Goal: Information Seeking & Learning: Learn about a topic

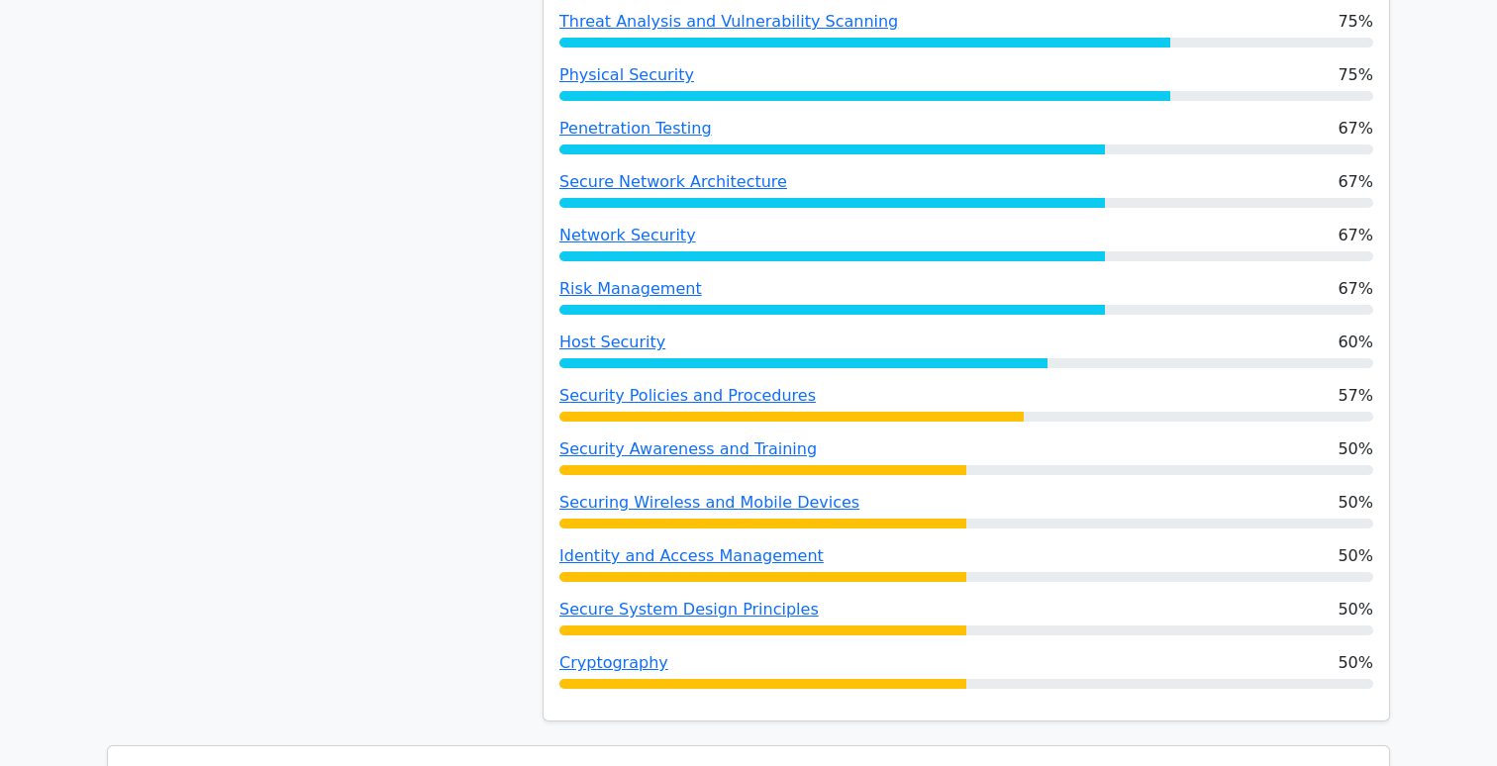
scroll to position [960, 0]
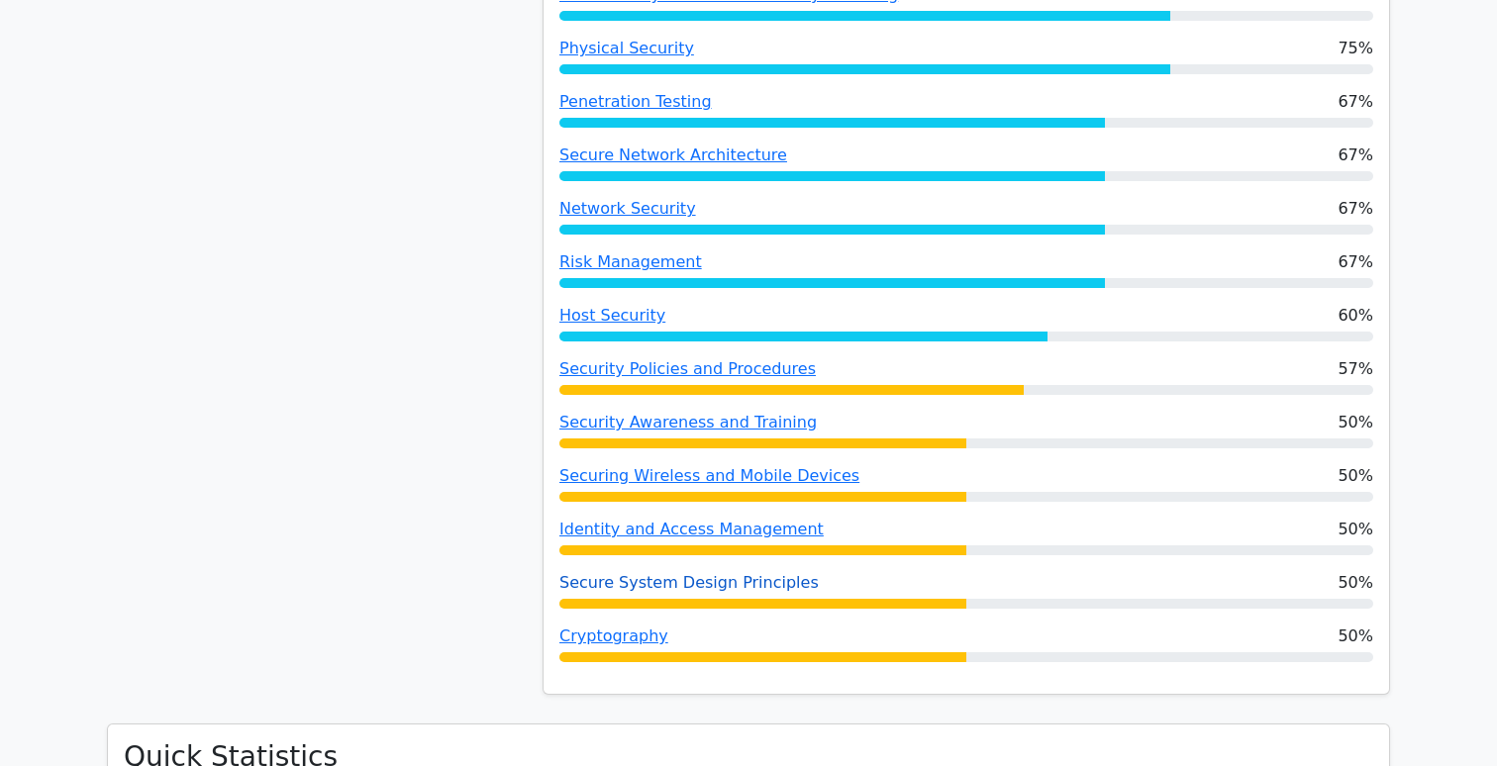
click at [673, 583] on link "Secure System Design Principles" at bounding box center [688, 582] width 259 height 19
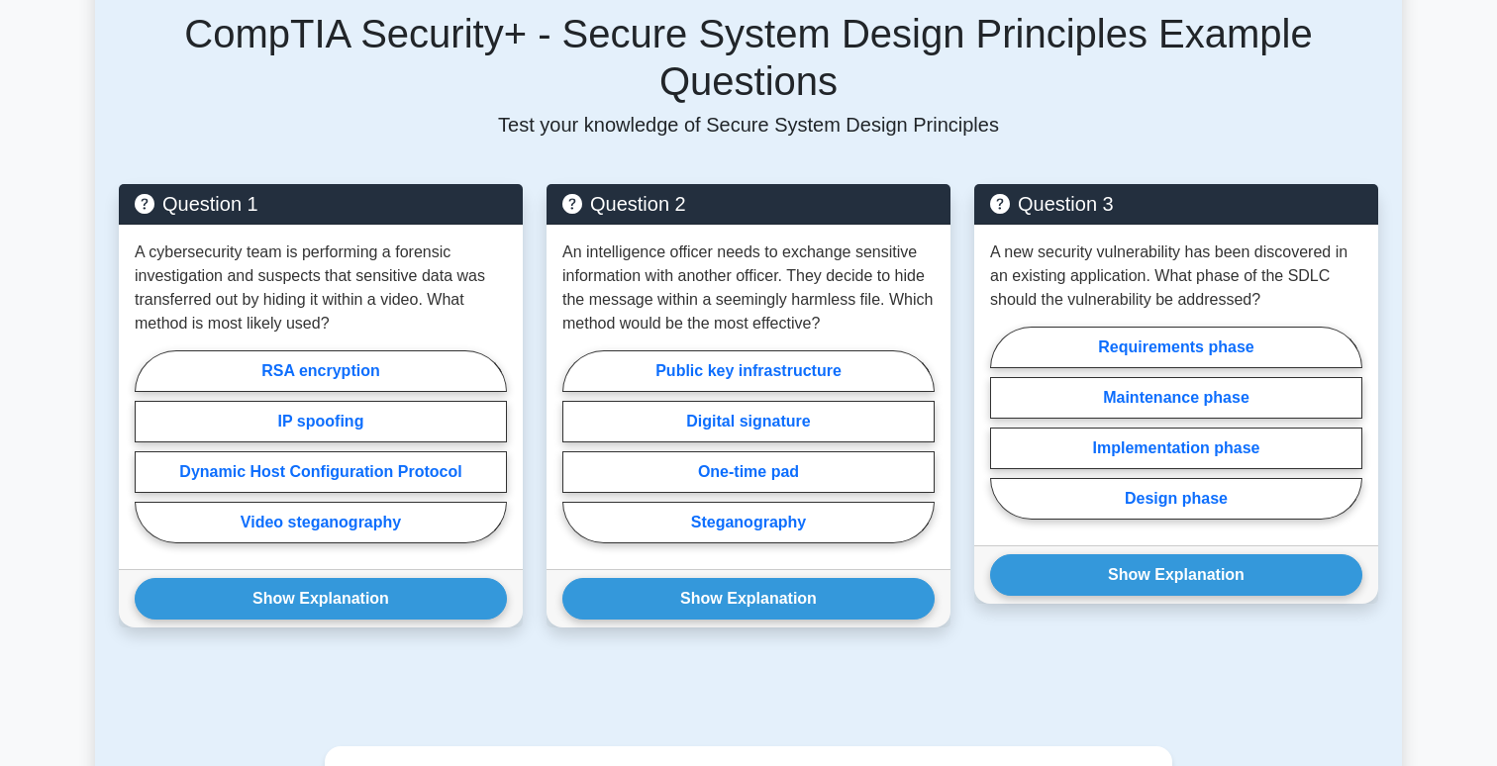
scroll to position [1050, 0]
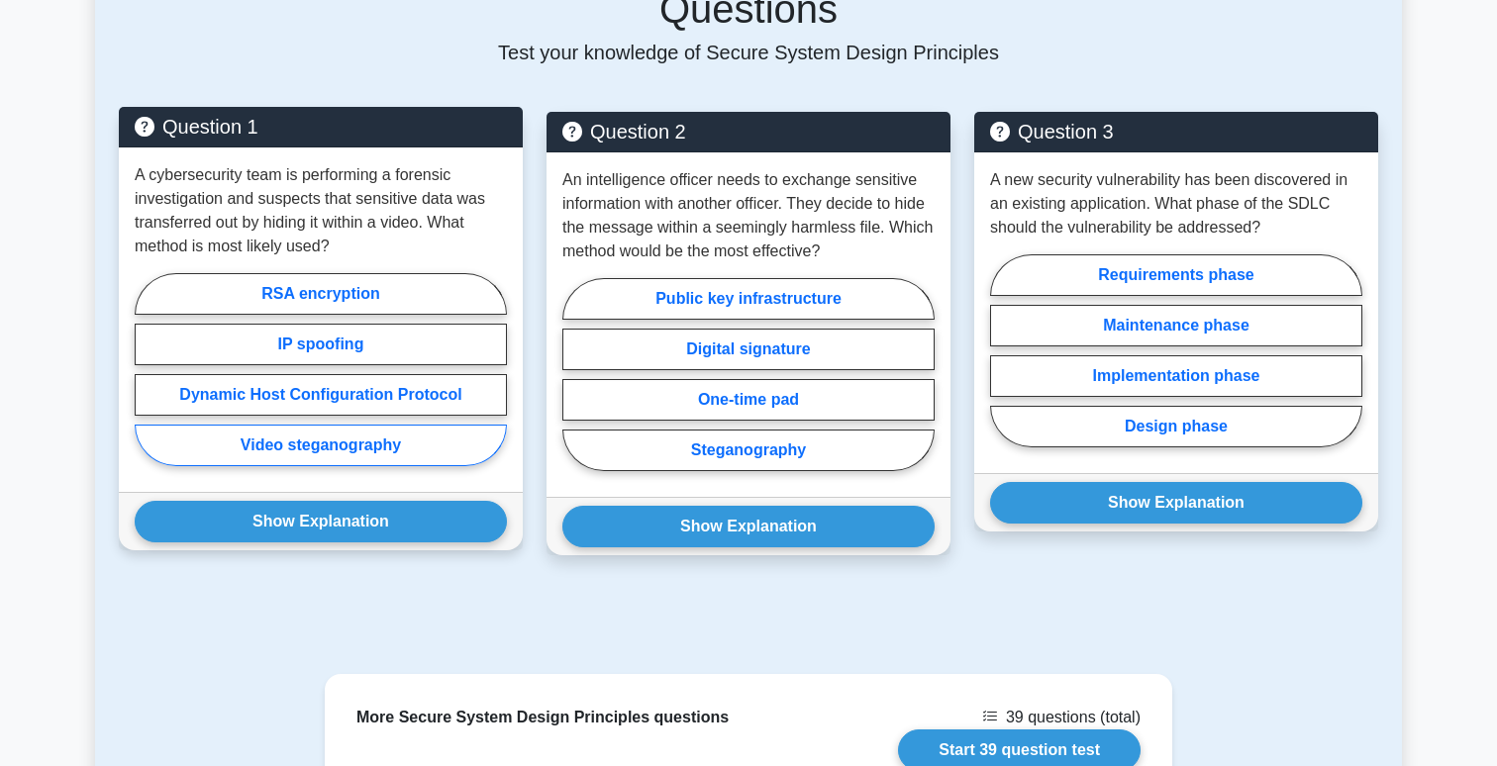
click at [372, 450] on label "Video steganography" at bounding box center [321, 446] width 372 height 42
click at [148, 382] on input "Video steganography" at bounding box center [141, 375] width 13 height 13
radio input "true"
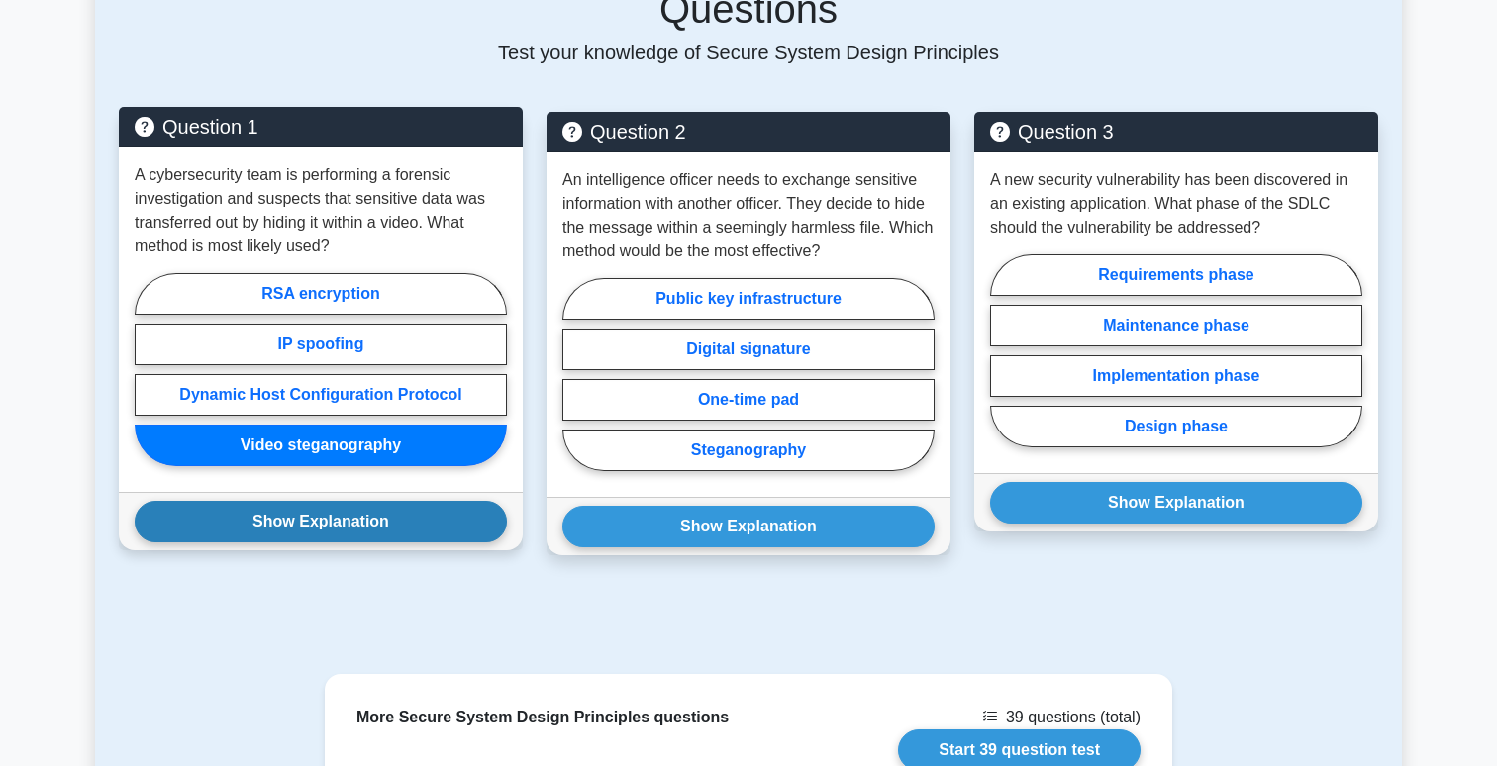
click at [355, 519] on button "Show Explanation" at bounding box center [321, 522] width 372 height 42
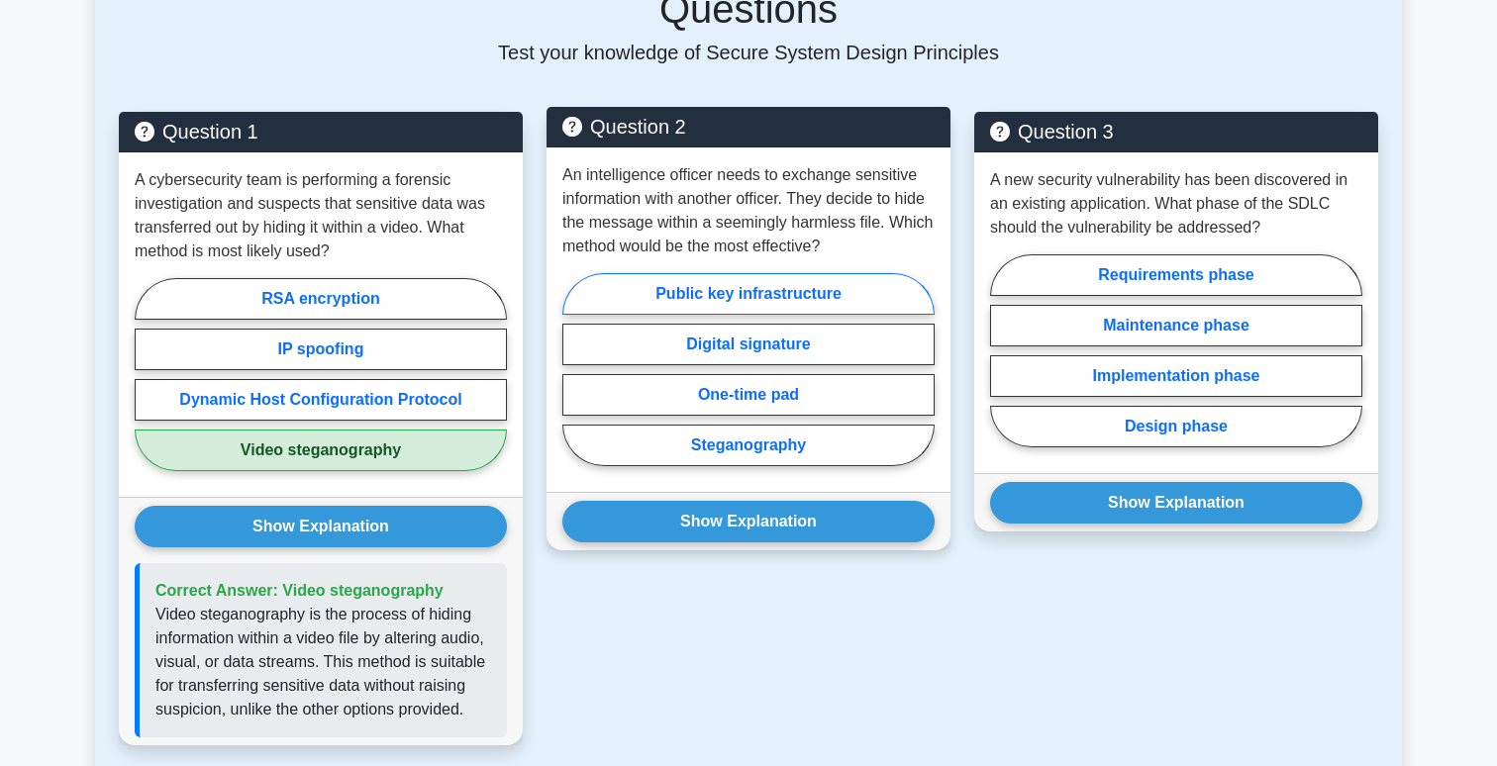
click at [669, 295] on label "Public key infrastructure" at bounding box center [748, 294] width 372 height 42
click at [575, 369] on input "Public key infrastructure" at bounding box center [568, 375] width 13 height 13
radio input "true"
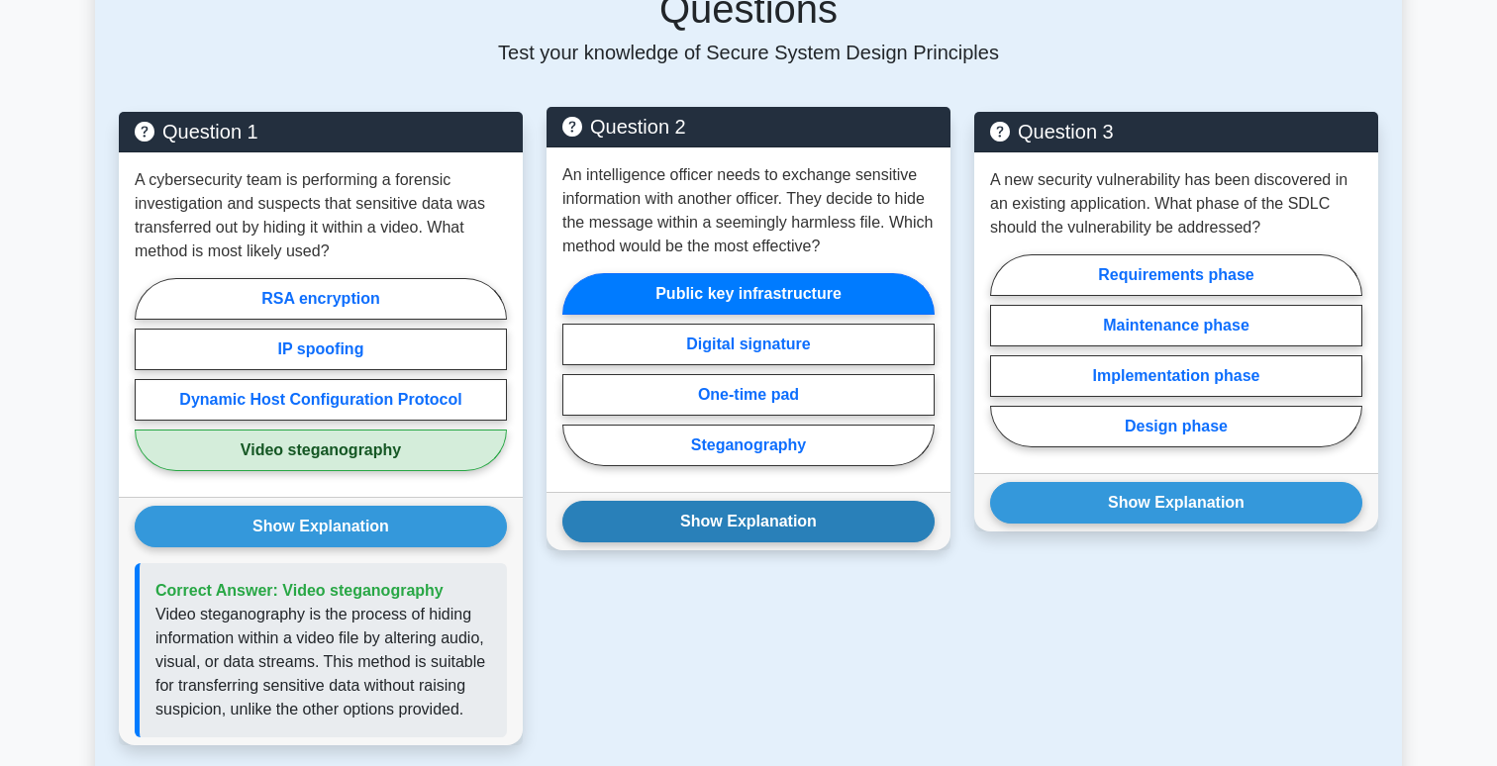
click at [681, 517] on button "Show Explanation" at bounding box center [748, 522] width 372 height 42
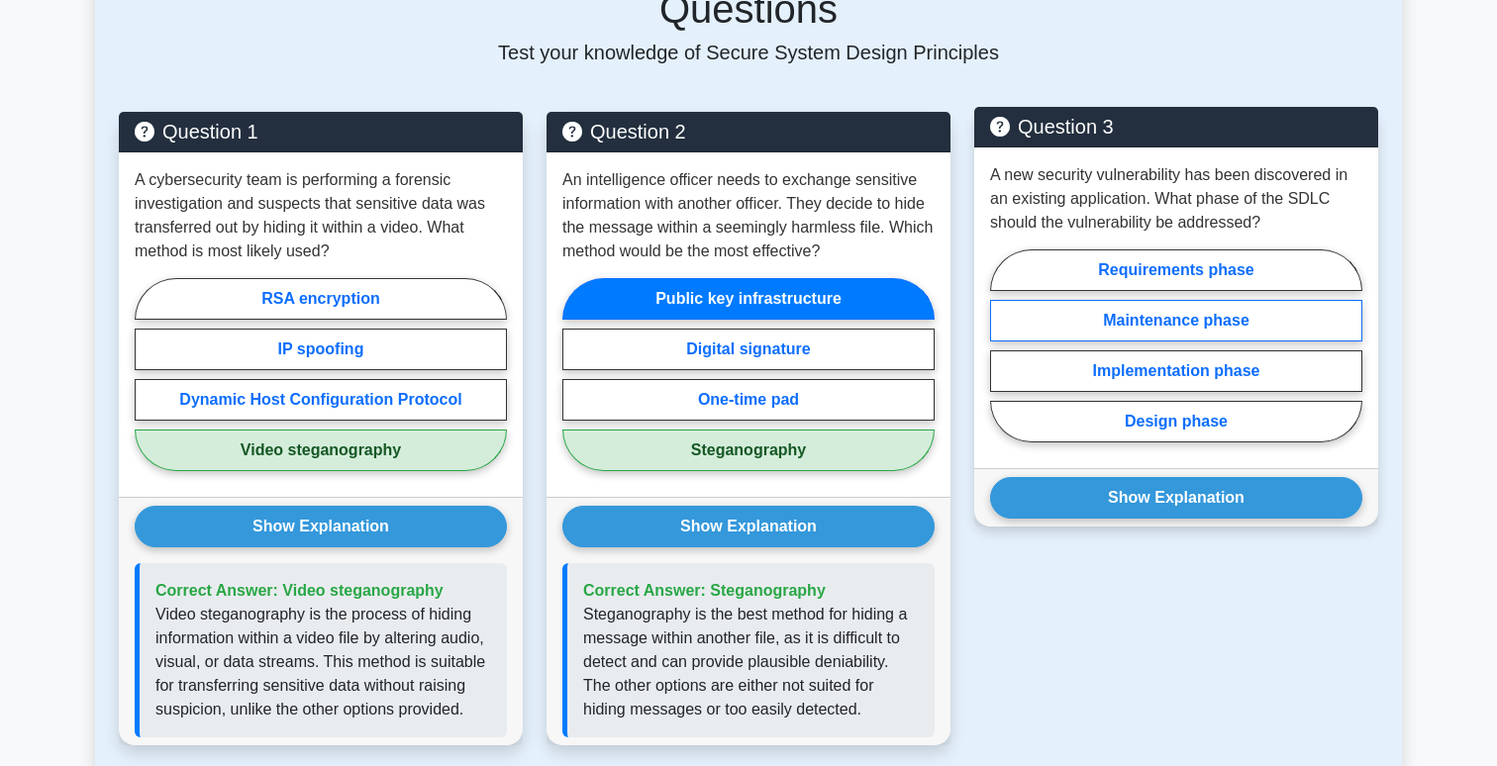
click at [1129, 320] on label "Maintenance phase" at bounding box center [1176, 321] width 372 height 42
click at [1003, 345] on input "Maintenance phase" at bounding box center [996, 351] width 13 height 13
radio input "true"
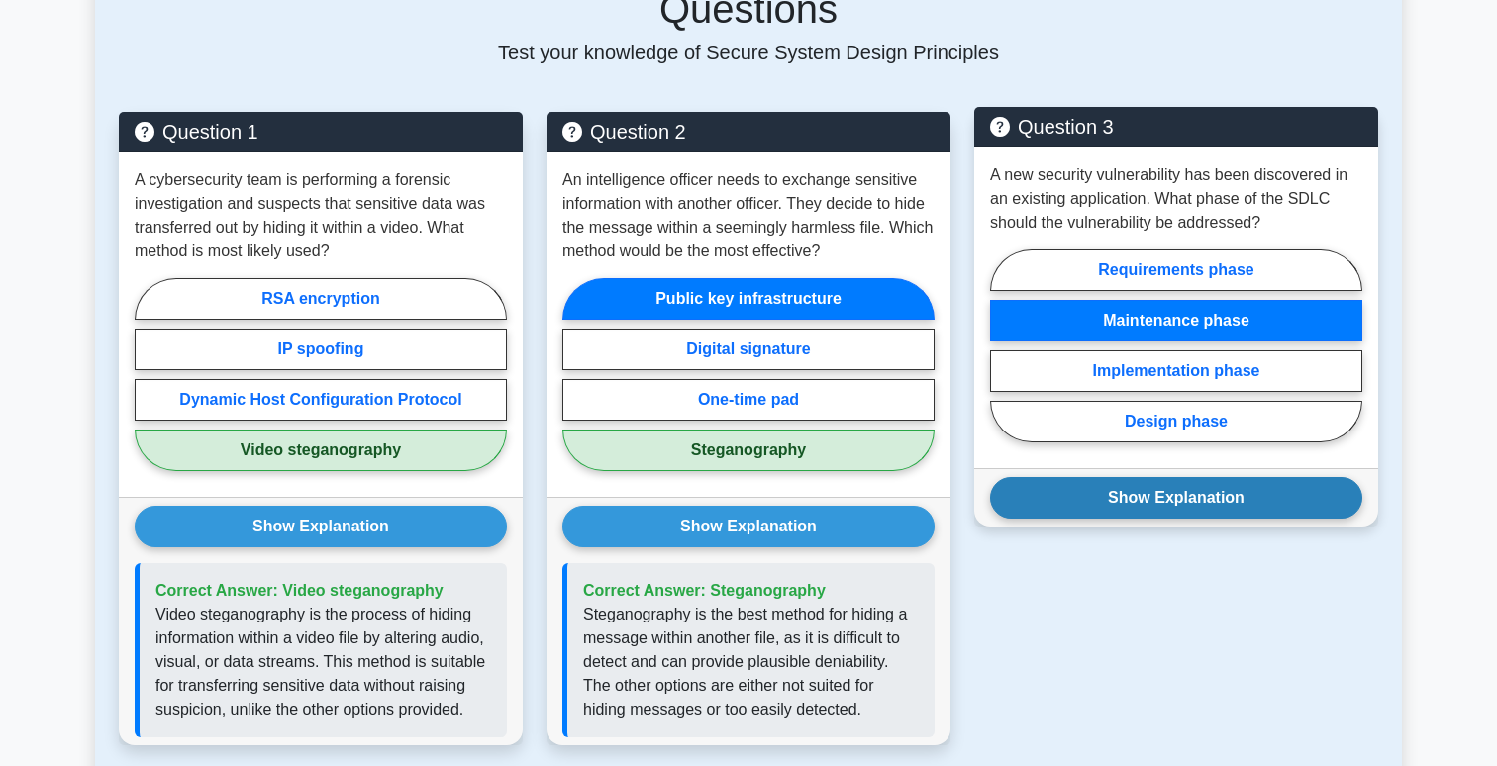
click at [1089, 500] on button "Show Explanation" at bounding box center [1176, 498] width 372 height 42
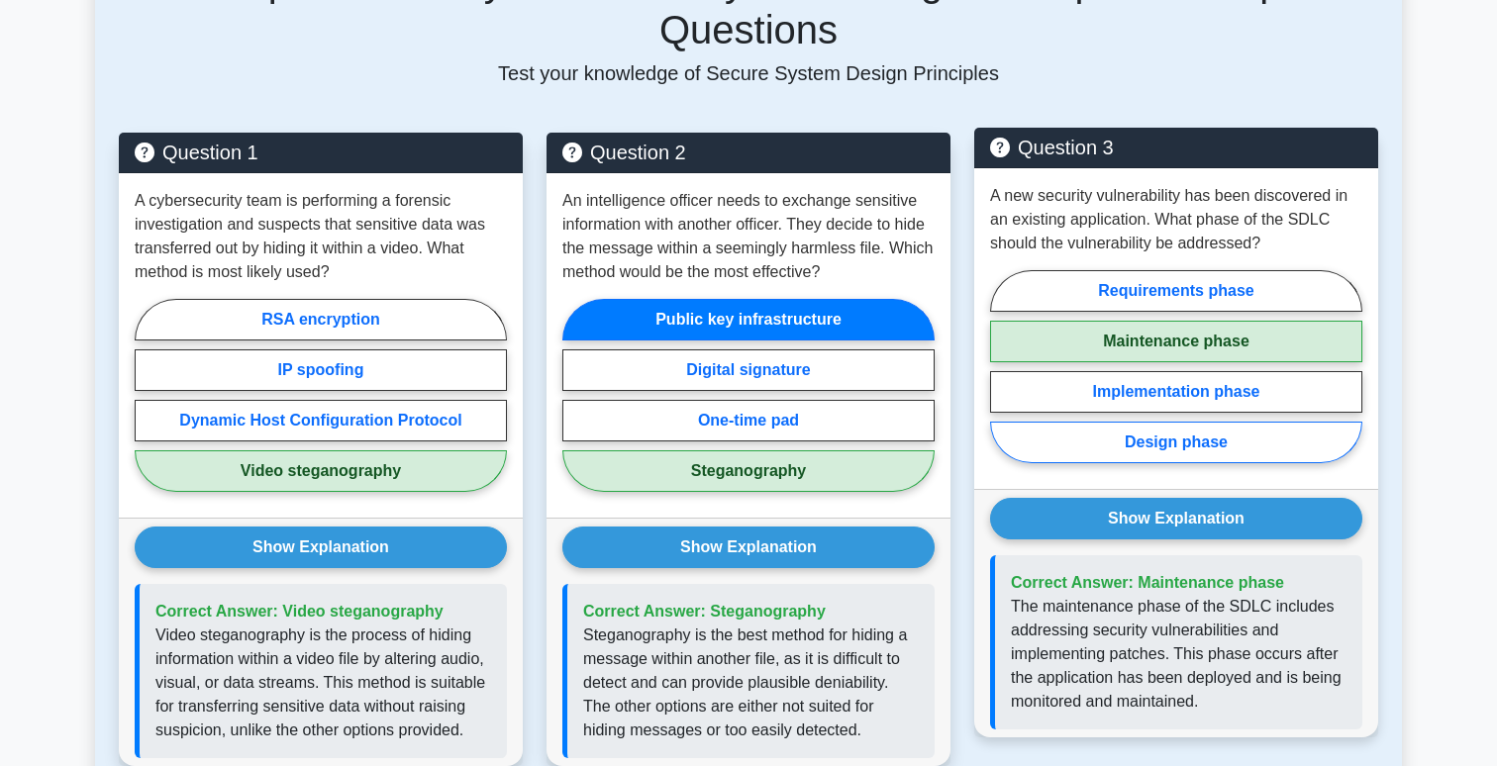
scroll to position [1027, 0]
